Goal: Task Accomplishment & Management: Manage account settings

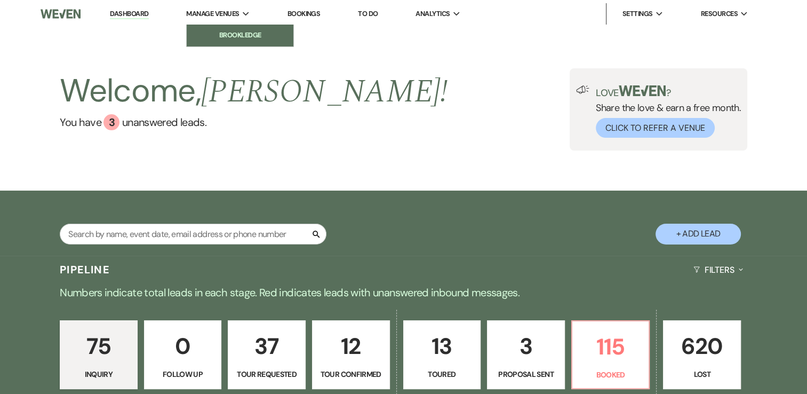
click at [238, 41] on li "Brookledge" at bounding box center [240, 35] width 96 height 11
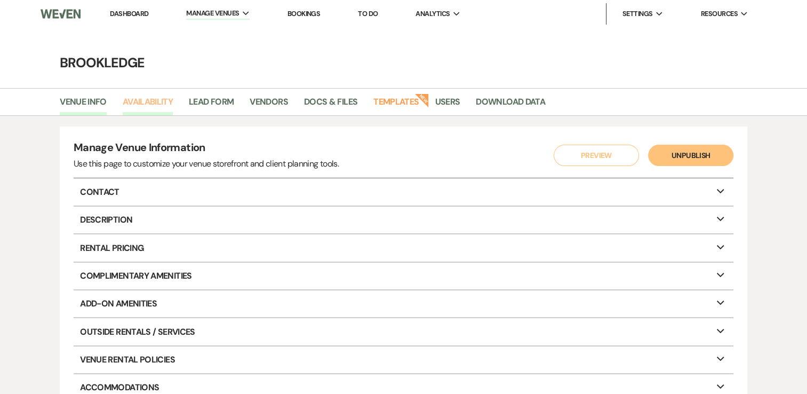
click at [144, 103] on link "Availability" at bounding box center [148, 105] width 50 height 20
select select "3"
select select "2026"
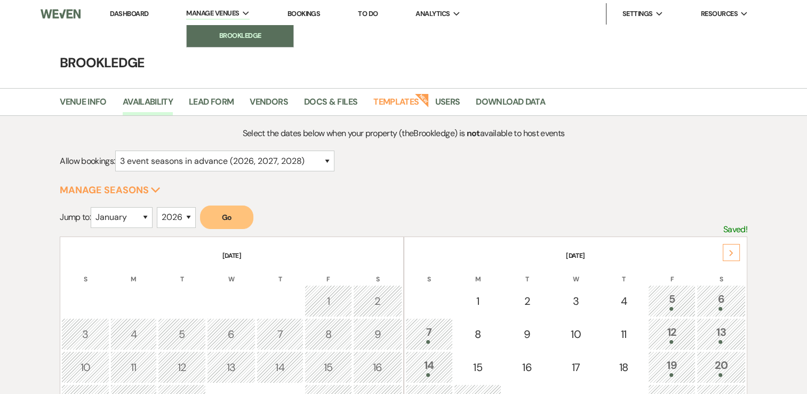
click at [220, 35] on li "Brookledge" at bounding box center [240, 35] width 96 height 11
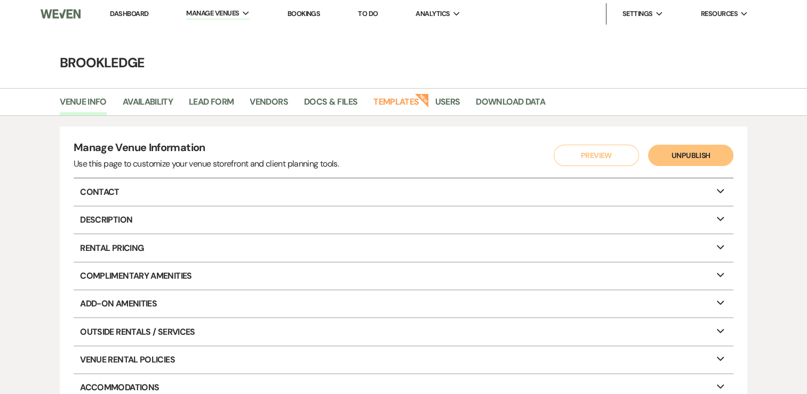
click at [135, 15] on link "Dashboard" at bounding box center [129, 13] width 38 height 9
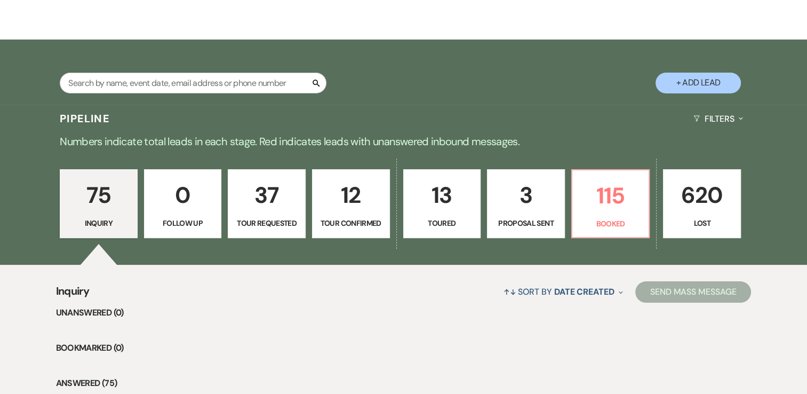
scroll to position [160, 0]
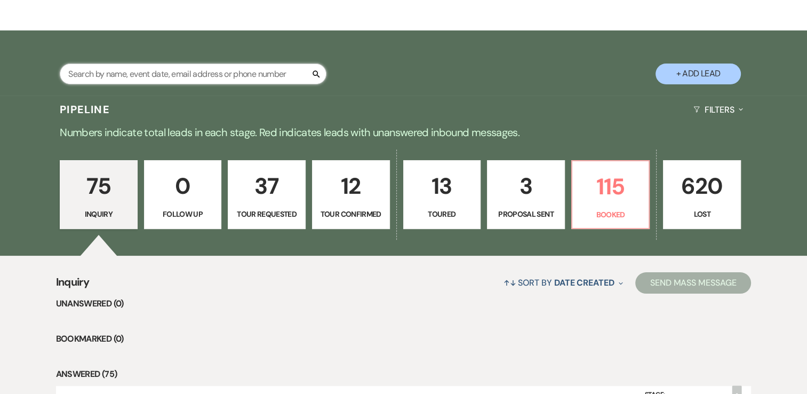
click at [189, 67] on input "text" at bounding box center [193, 73] width 267 height 21
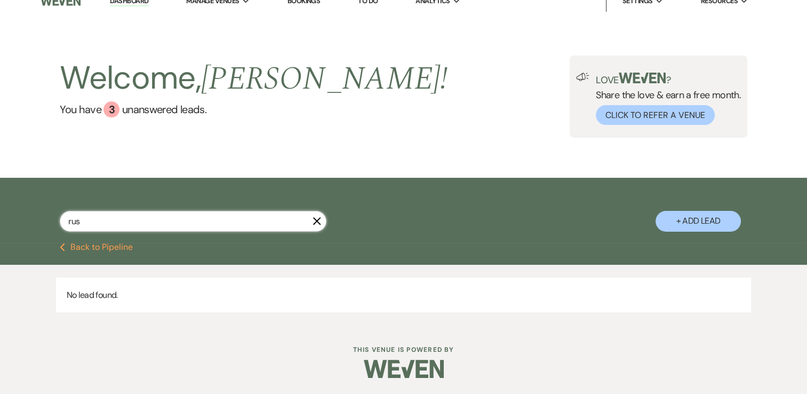
type input "[PERSON_NAME]"
select select "8"
select select "5"
select select "2"
select select "8"
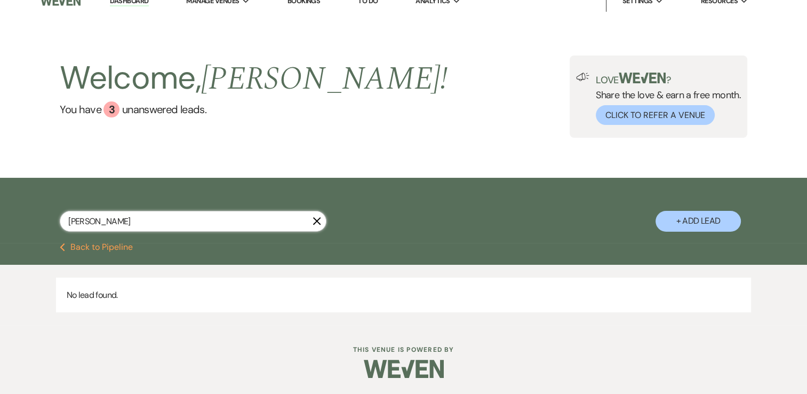
select select "1"
select select "8"
select select "5"
select select "8"
select select "5"
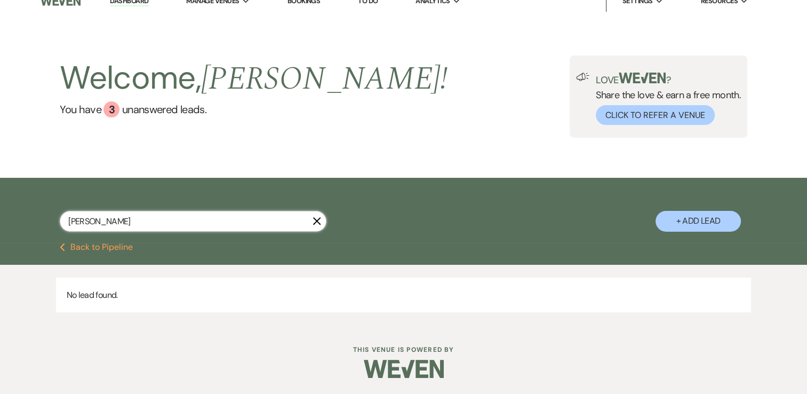
select select "8"
select select "5"
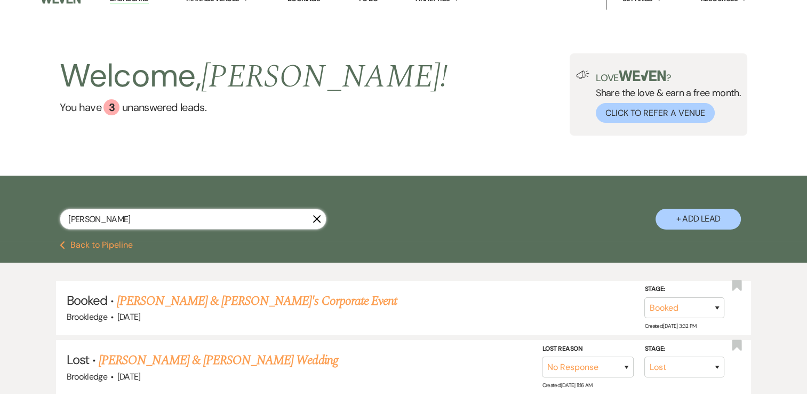
scroll to position [160, 0]
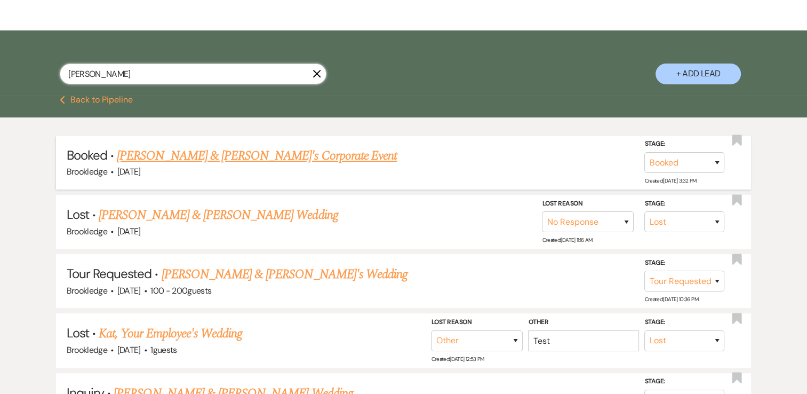
type input "[PERSON_NAME]"
click at [223, 151] on link "[PERSON_NAME] & [PERSON_NAME]'s Corporate Event" at bounding box center [257, 155] width 280 height 19
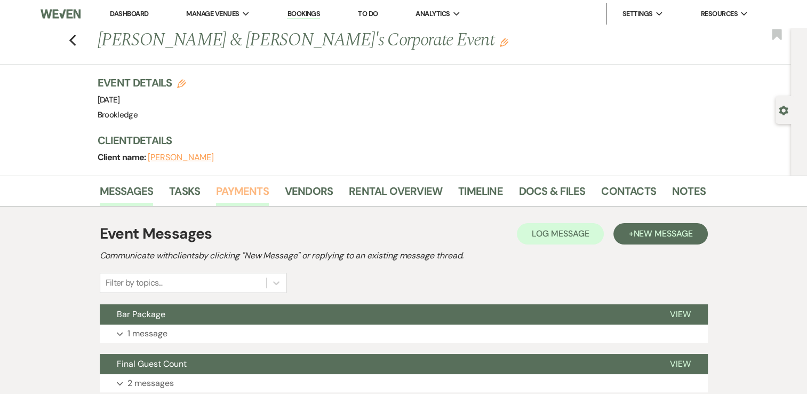
click at [242, 184] on link "Payments" at bounding box center [242, 193] width 53 height 23
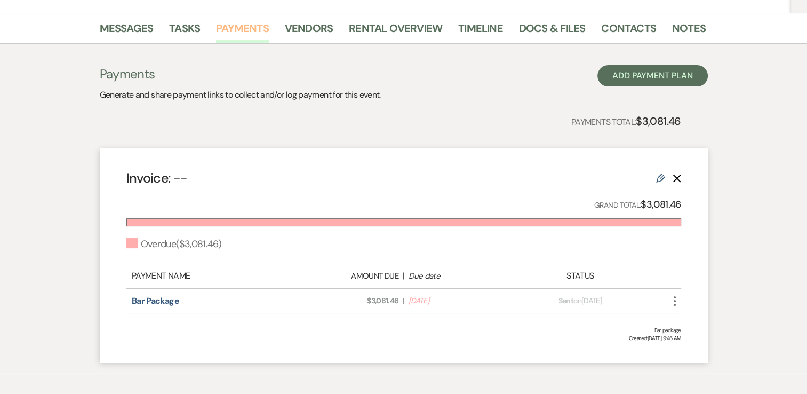
scroll to position [210, 0]
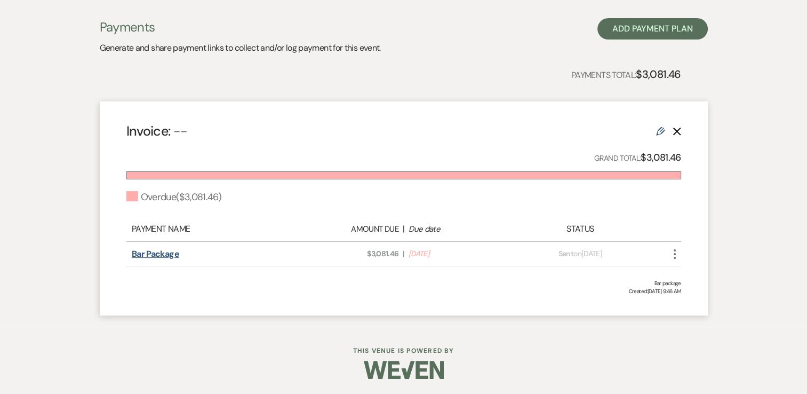
click at [165, 253] on link "Bar Package" at bounding box center [155, 253] width 47 height 11
